Goal: Find specific page/section: Find specific page/section

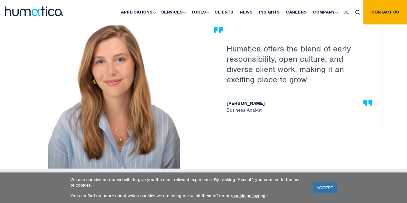
scroll to position [997, 0]
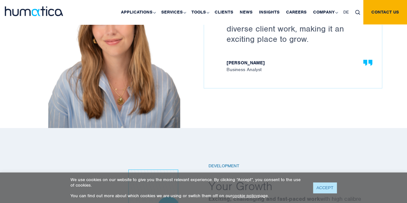
click at [323, 186] on link "ACCEPT" at bounding box center [324, 187] width 23 height 11
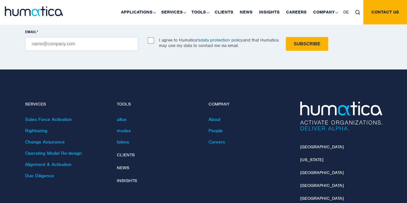
scroll to position [2365, 0]
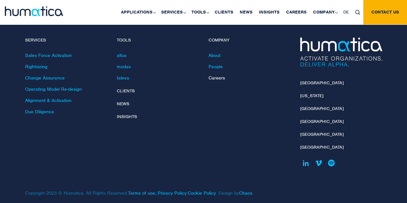
click at [211, 75] on link "Careers" at bounding box center [216, 78] width 16 height 6
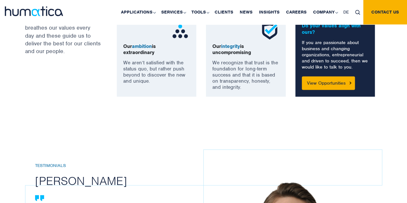
scroll to position [579, 0]
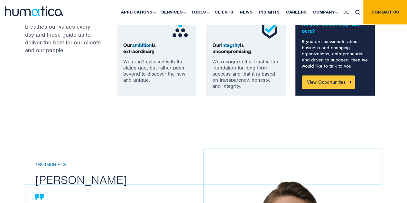
click at [327, 76] on link "View Opportunities" at bounding box center [328, 82] width 53 height 14
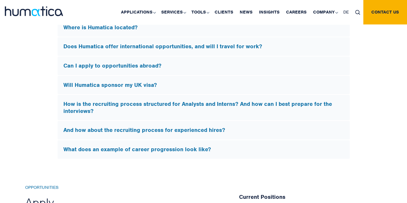
scroll to position [2142, 0]
